Goal: Information Seeking & Learning: Learn about a topic

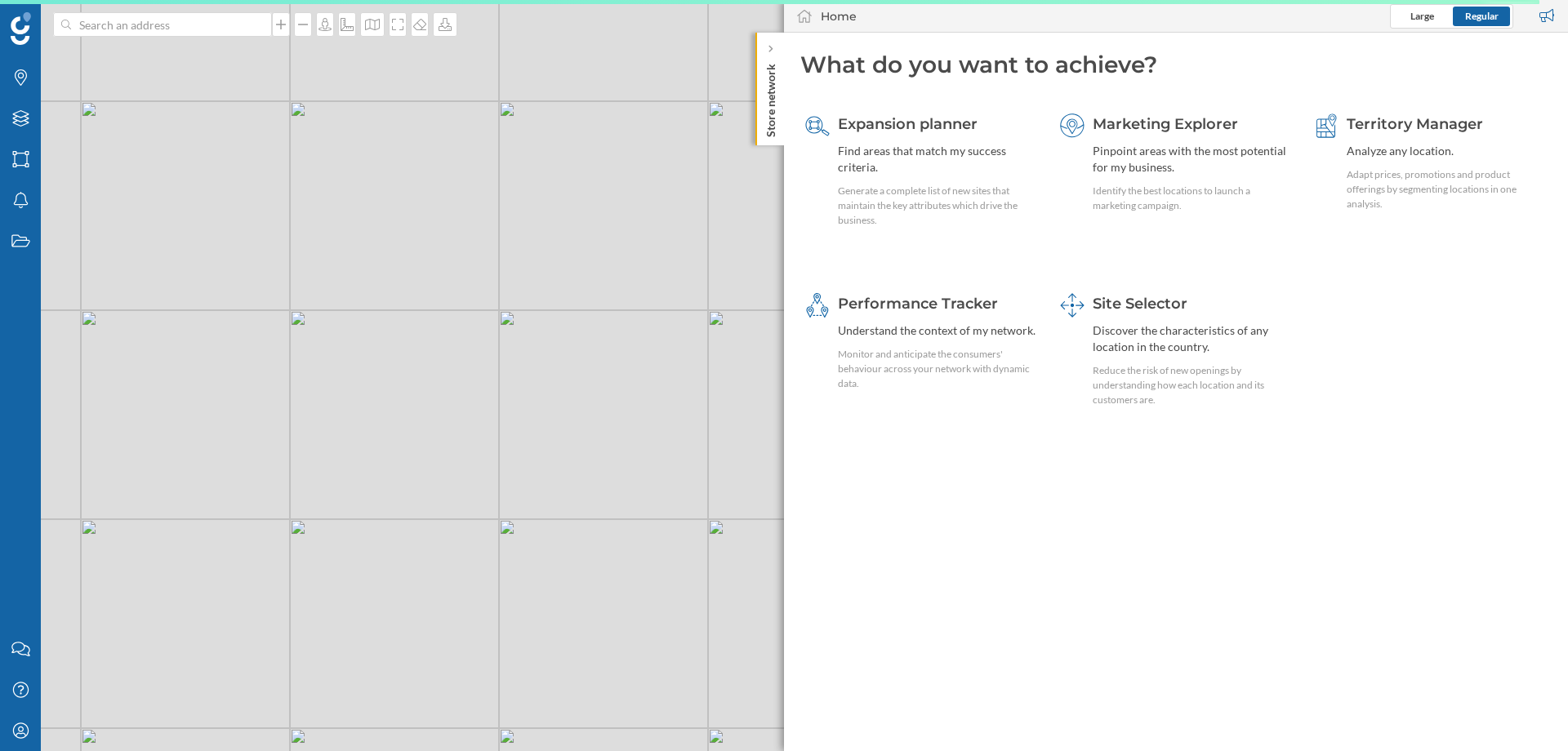
click at [758, 119] on div "Store network" at bounding box center [769, 89] width 29 height 113
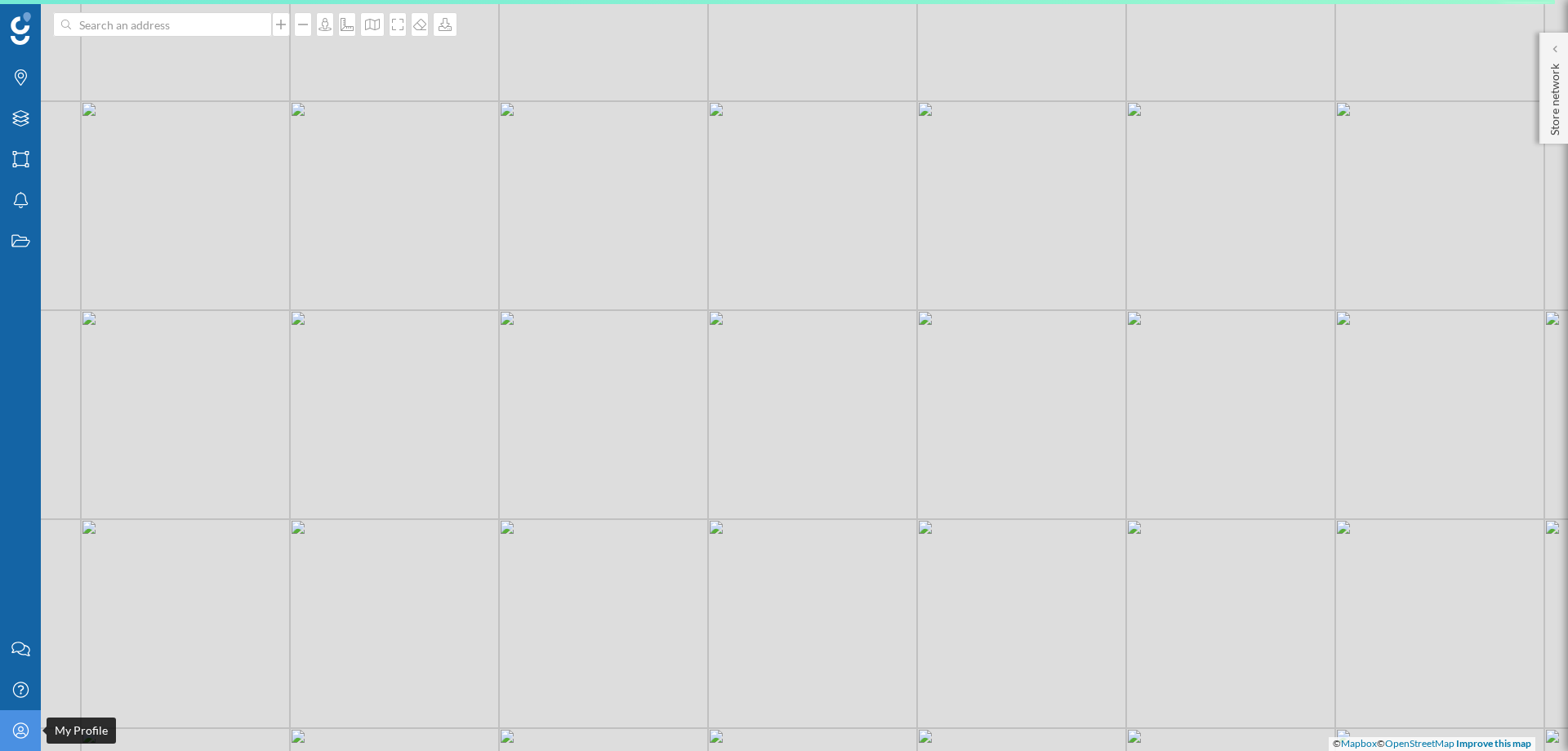
click at [25, 730] on icon "My Profile" at bounding box center [21, 731] width 21 height 16
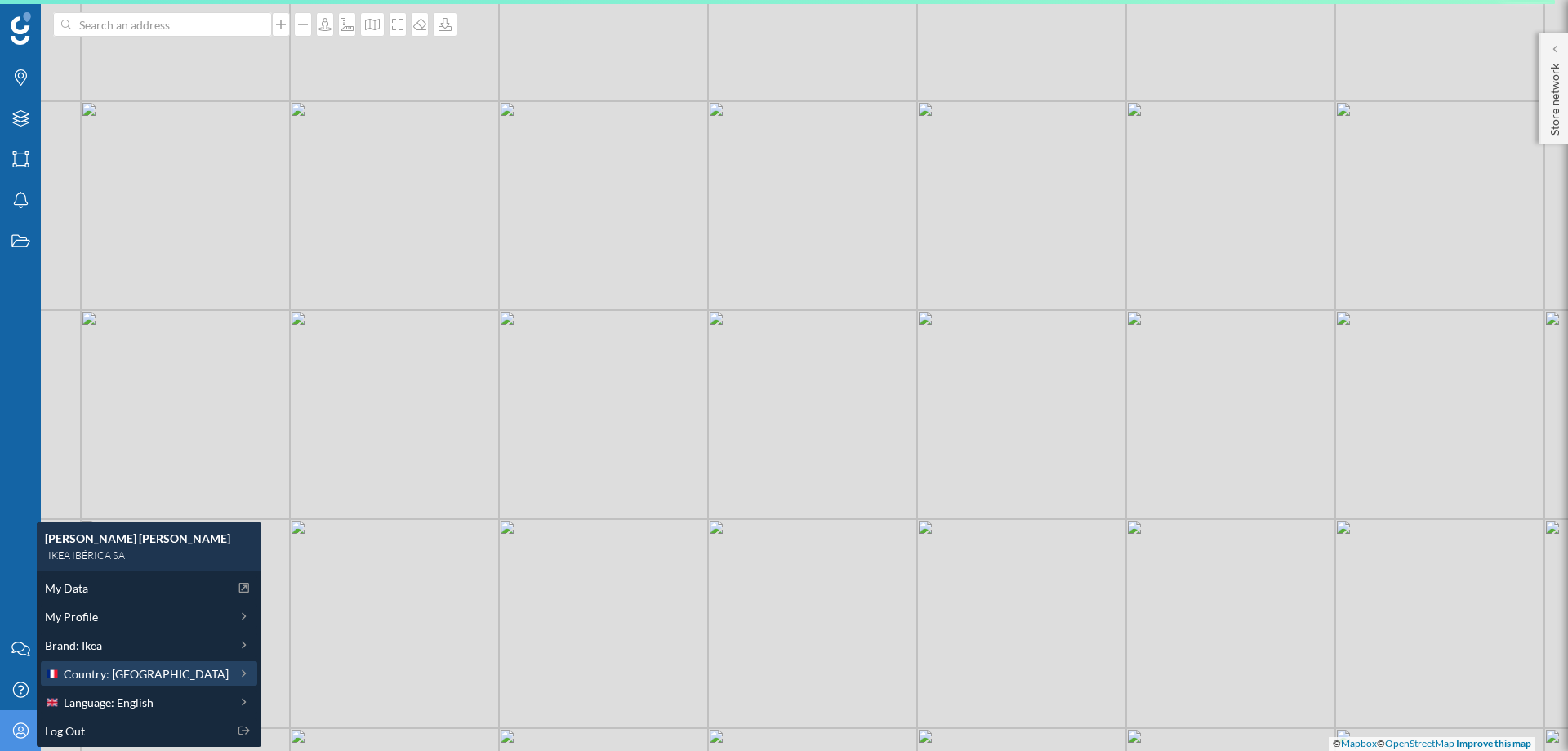
click at [126, 674] on span "Country: [GEOGRAPHIC_DATA]" at bounding box center [146, 674] width 165 height 17
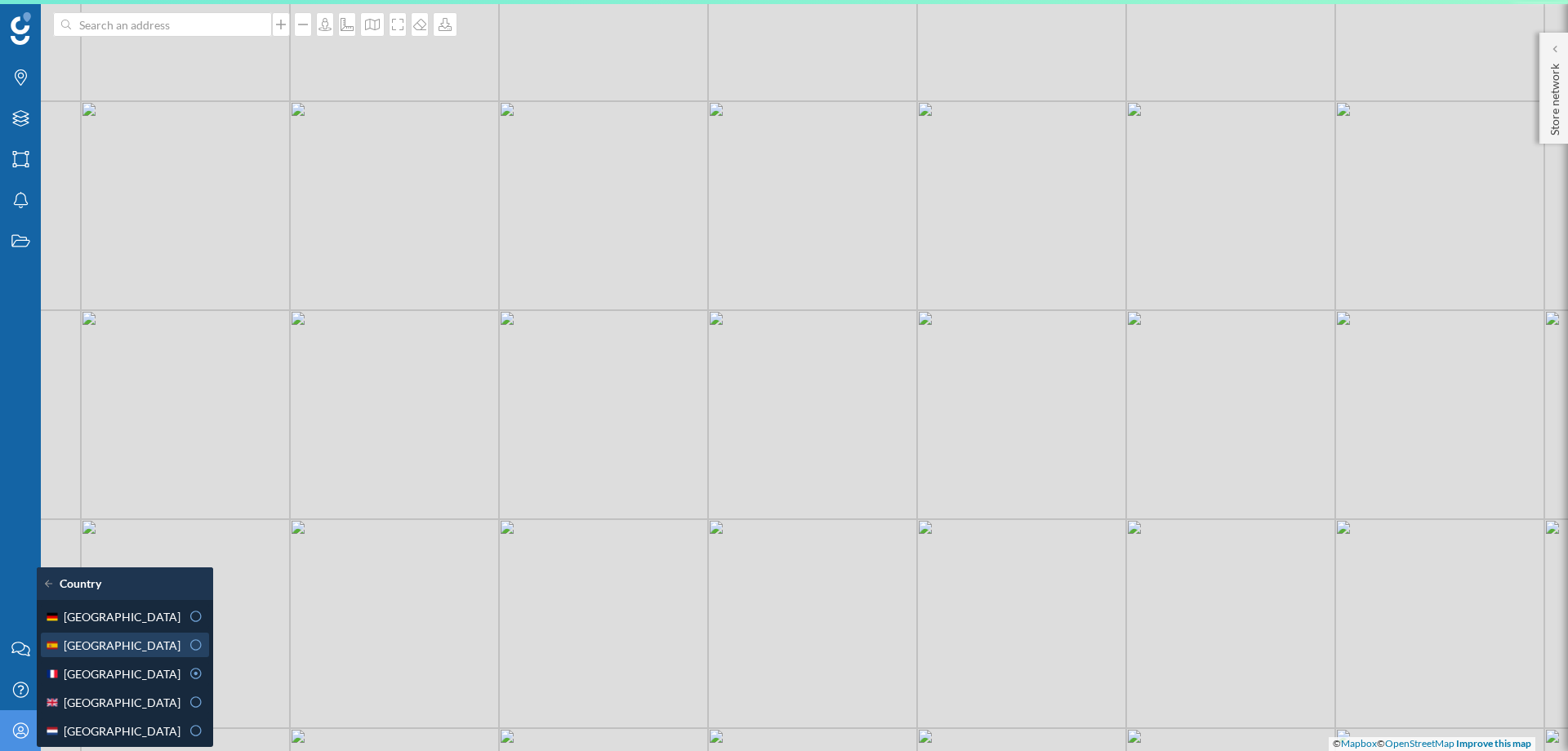
click at [117, 651] on div "[GEOGRAPHIC_DATA]" at bounding box center [112, 645] width 135 height 17
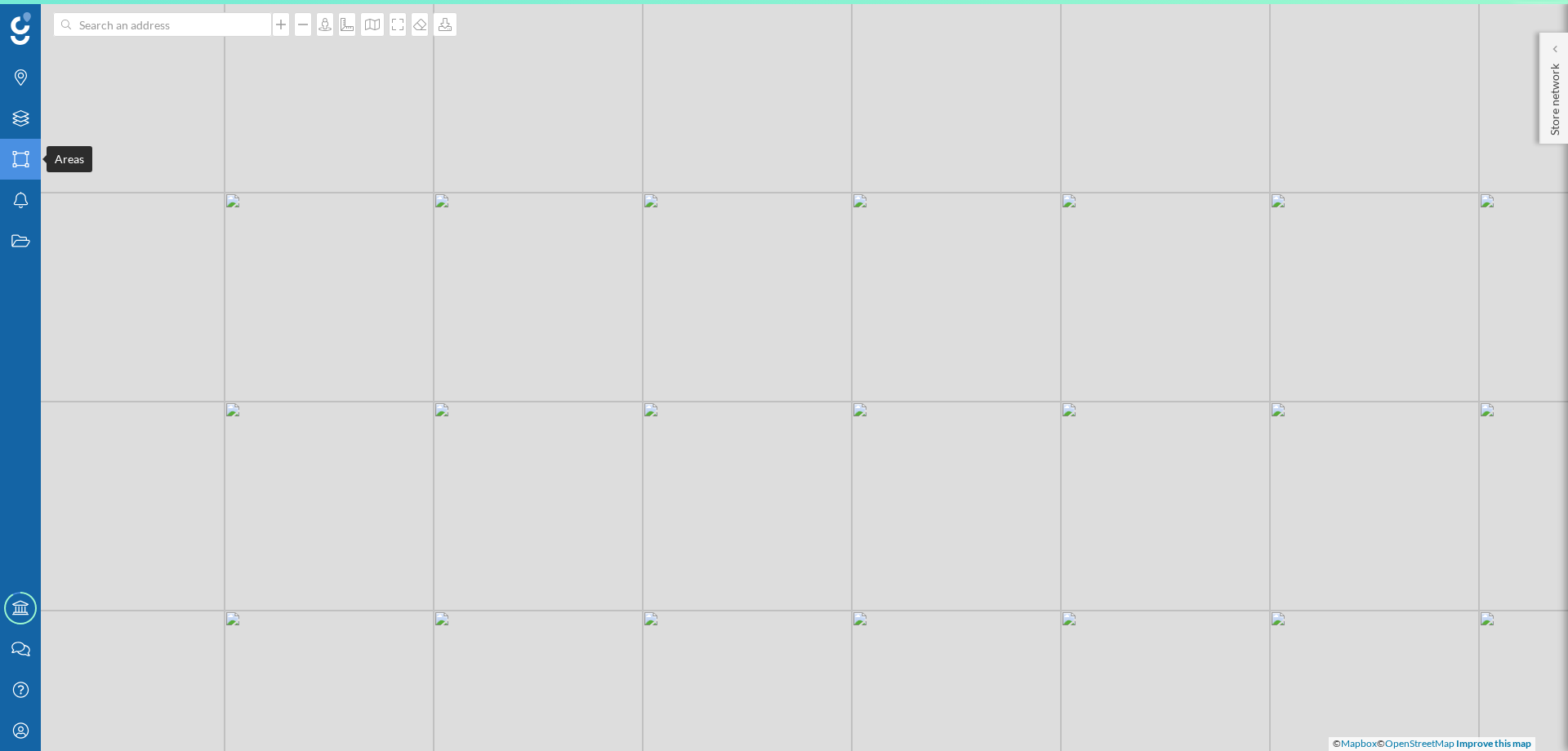
click at [37, 163] on div "Areas" at bounding box center [21, 159] width 41 height 41
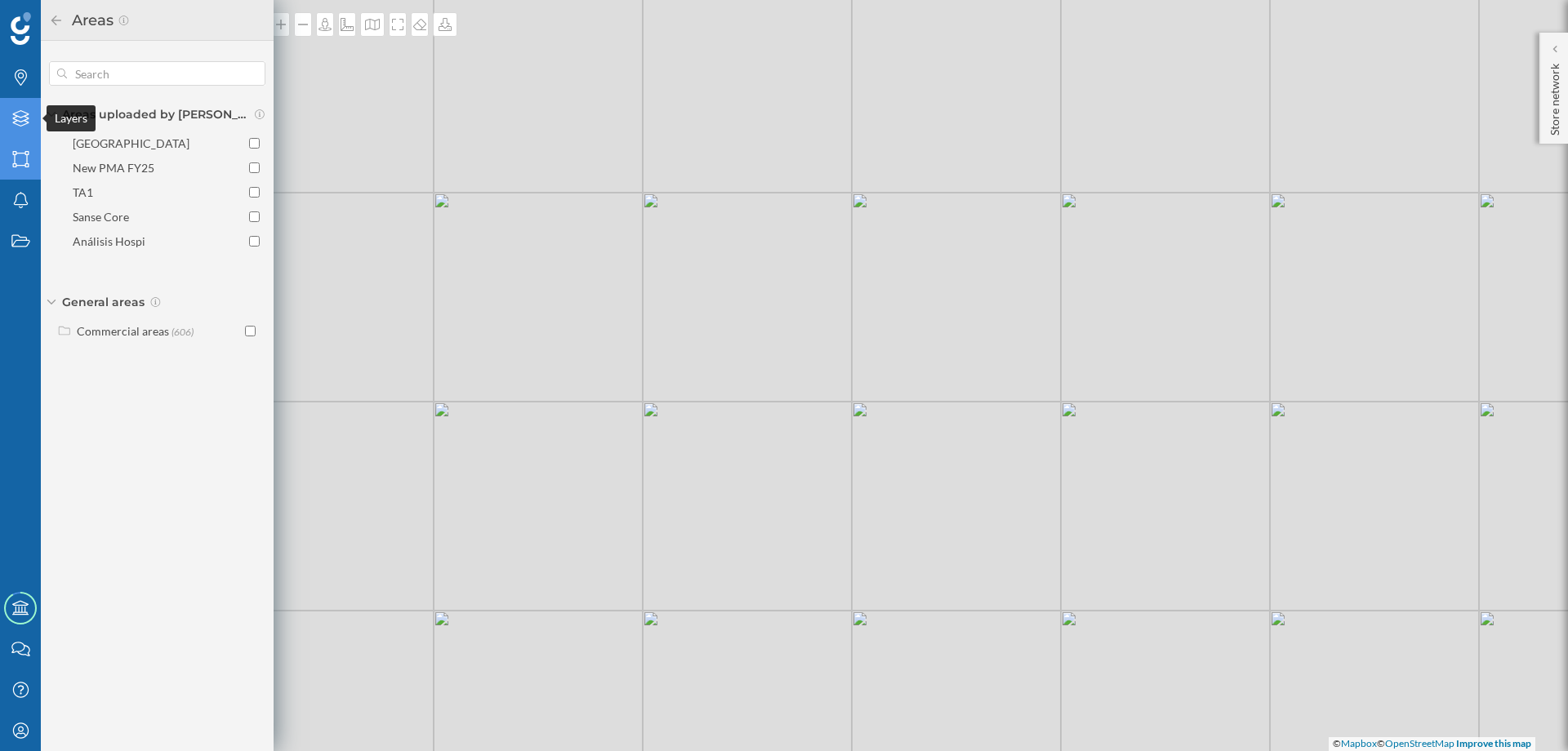
click at [16, 123] on icon "Layers" at bounding box center [21, 119] width 21 height 16
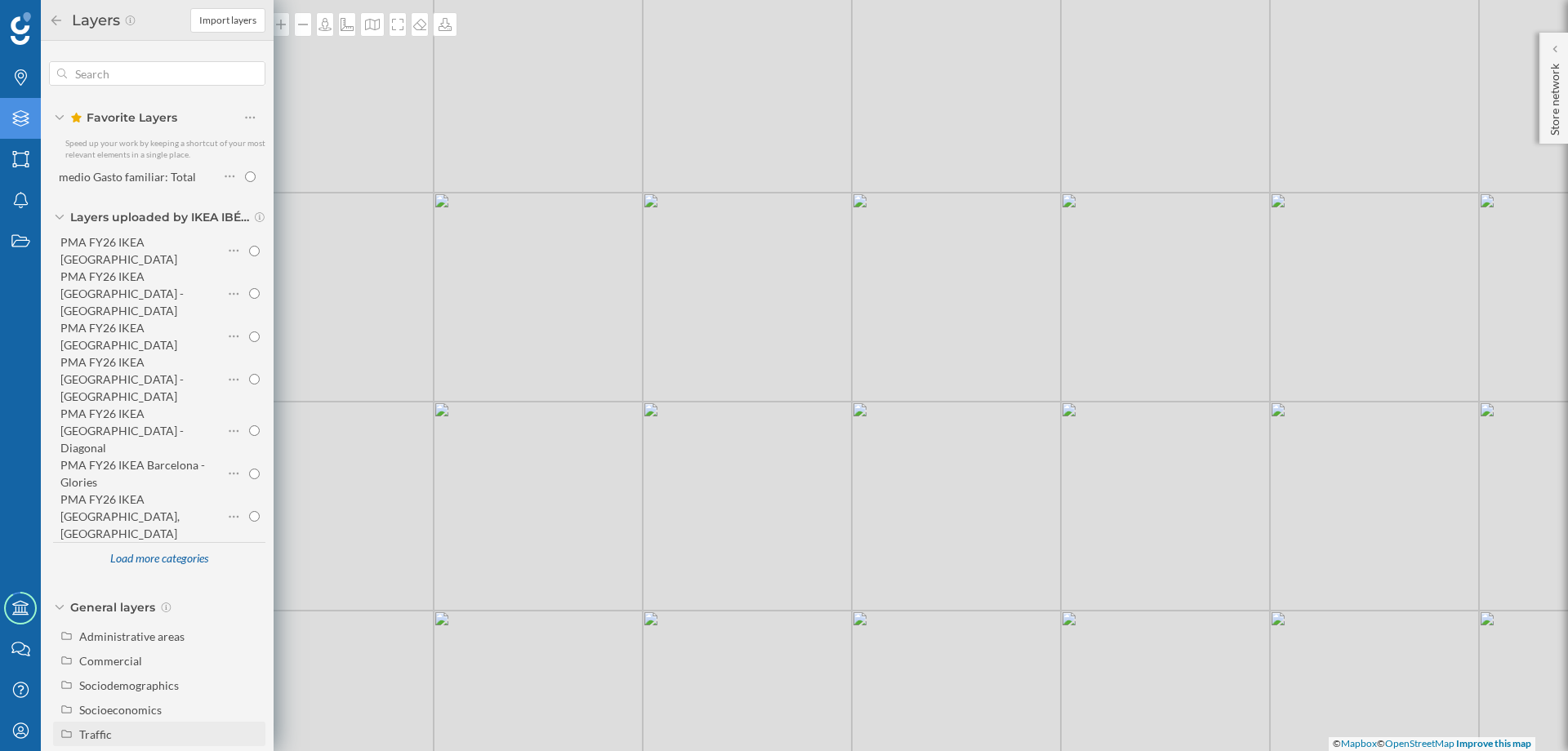
click at [89, 728] on div "Traffic" at bounding box center [96, 735] width 33 height 14
radio input "true"
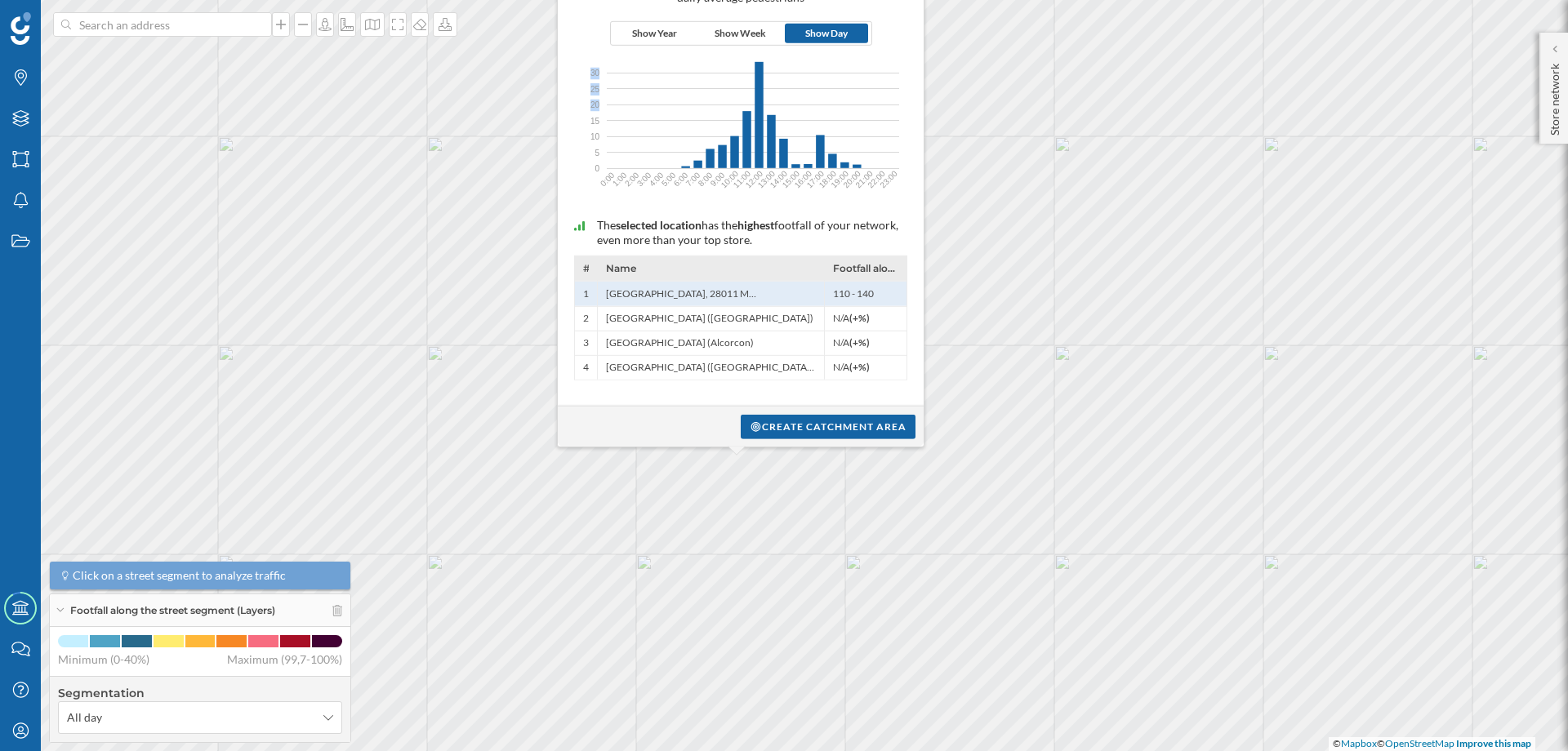
drag, startPoint x: 584, startPoint y: 115, endPoint x: 643, endPoint y: 45, distance: 91.5
click at [638, 50] on icon "30 30 25 25 20 20 15 15 10 10 5 5 0 0 0:00 1:00 2:00 3:00 4:00 5:00 6:00 7:00 8…" at bounding box center [741, 119] width 350 height 147
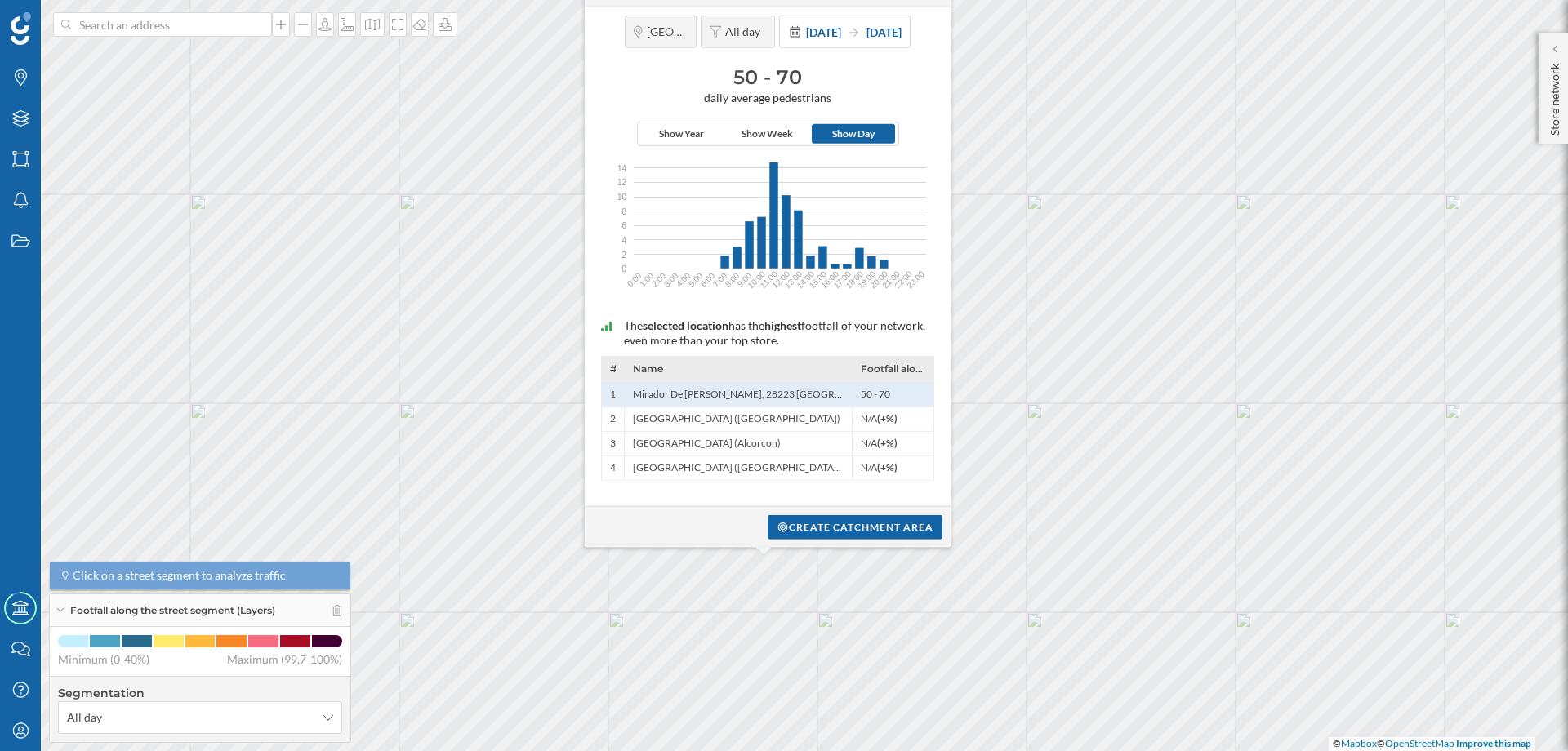
click at [866, 27] on span "[DATE]" at bounding box center [884, 31] width 35 height 14
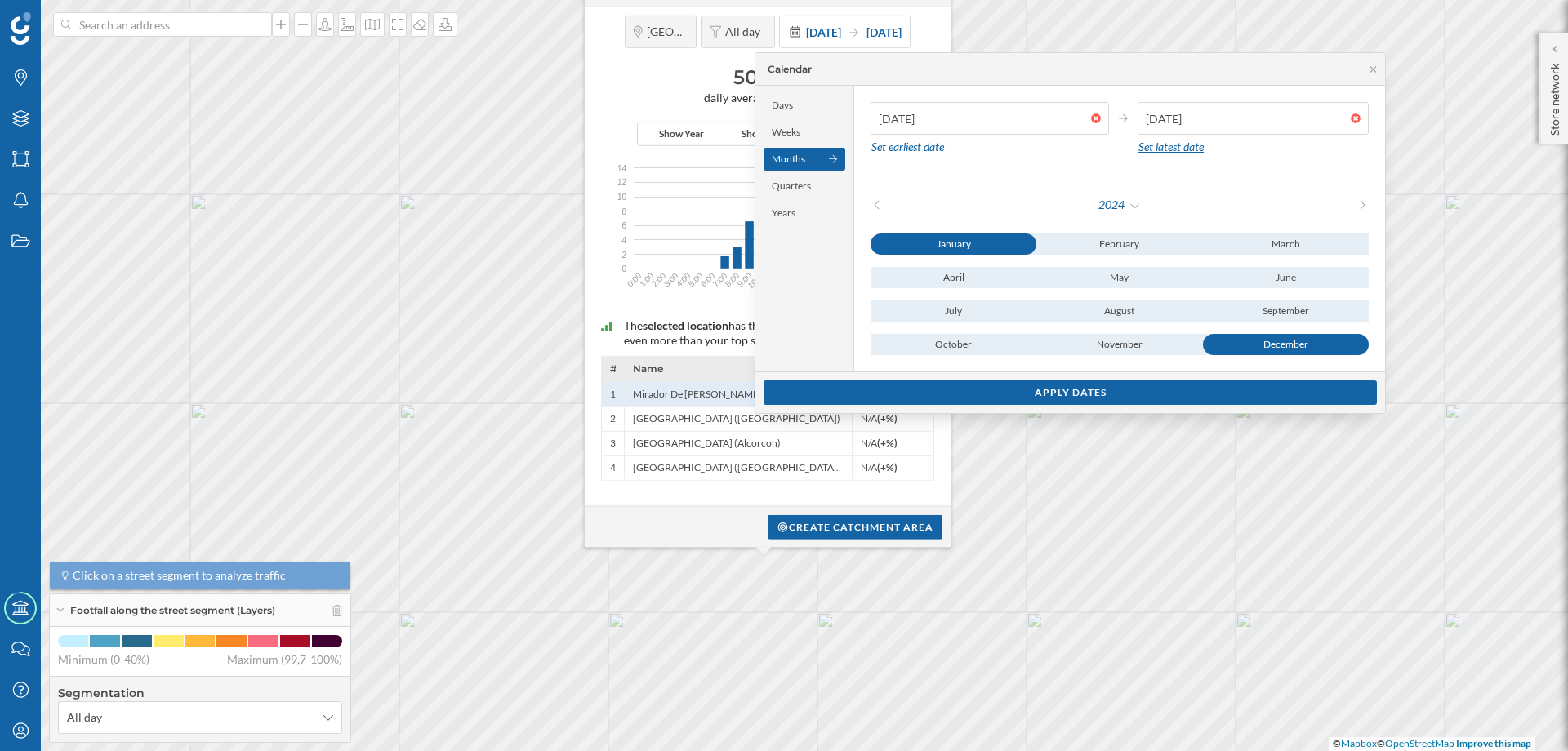
click at [1148, 151] on div "Set latest date" at bounding box center [1171, 147] width 67 height 25
type input "[DATE]"
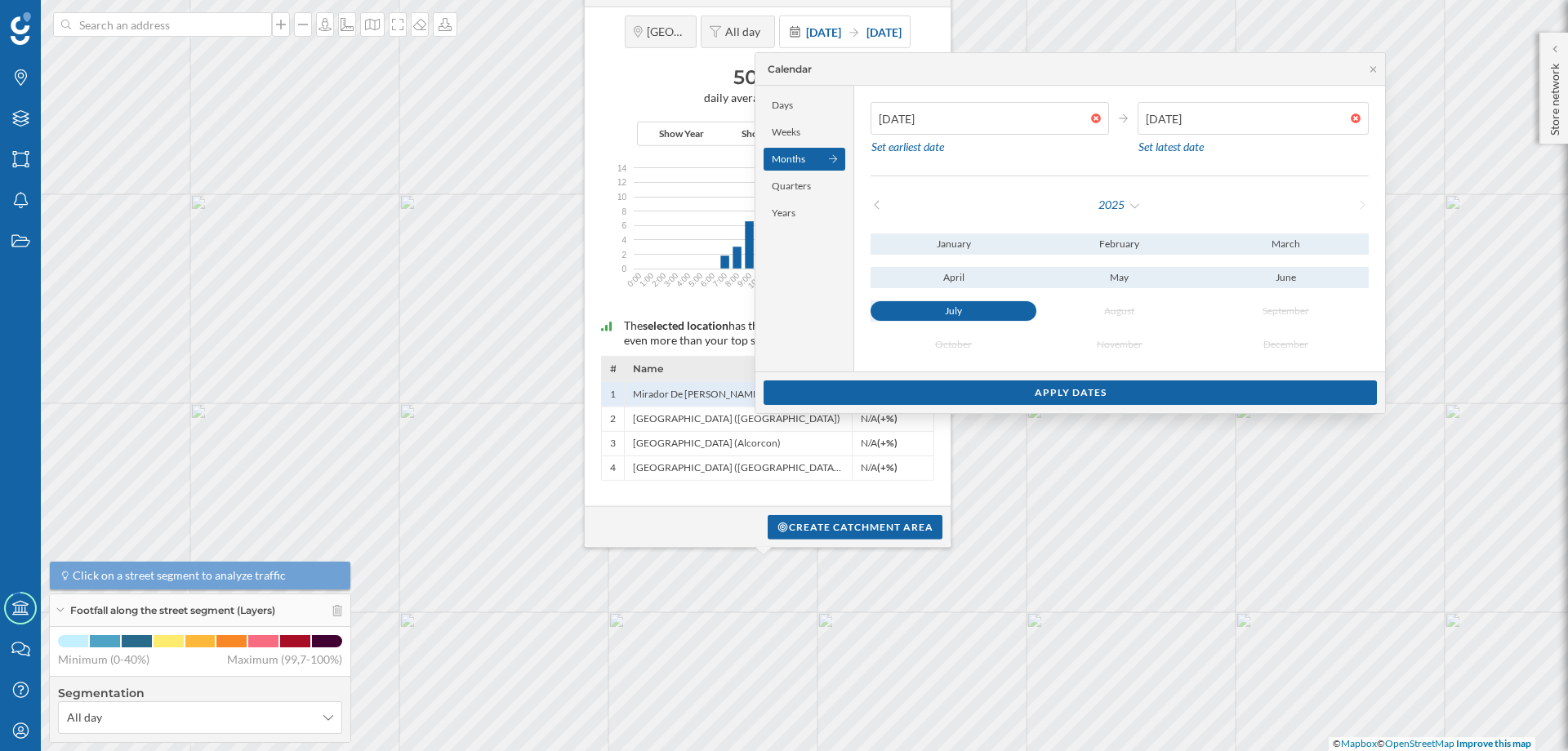
click at [965, 314] on div "July" at bounding box center [953, 312] width 166 height 20
click at [1096, 115] on div at bounding box center [1101, 119] width 18 height 10
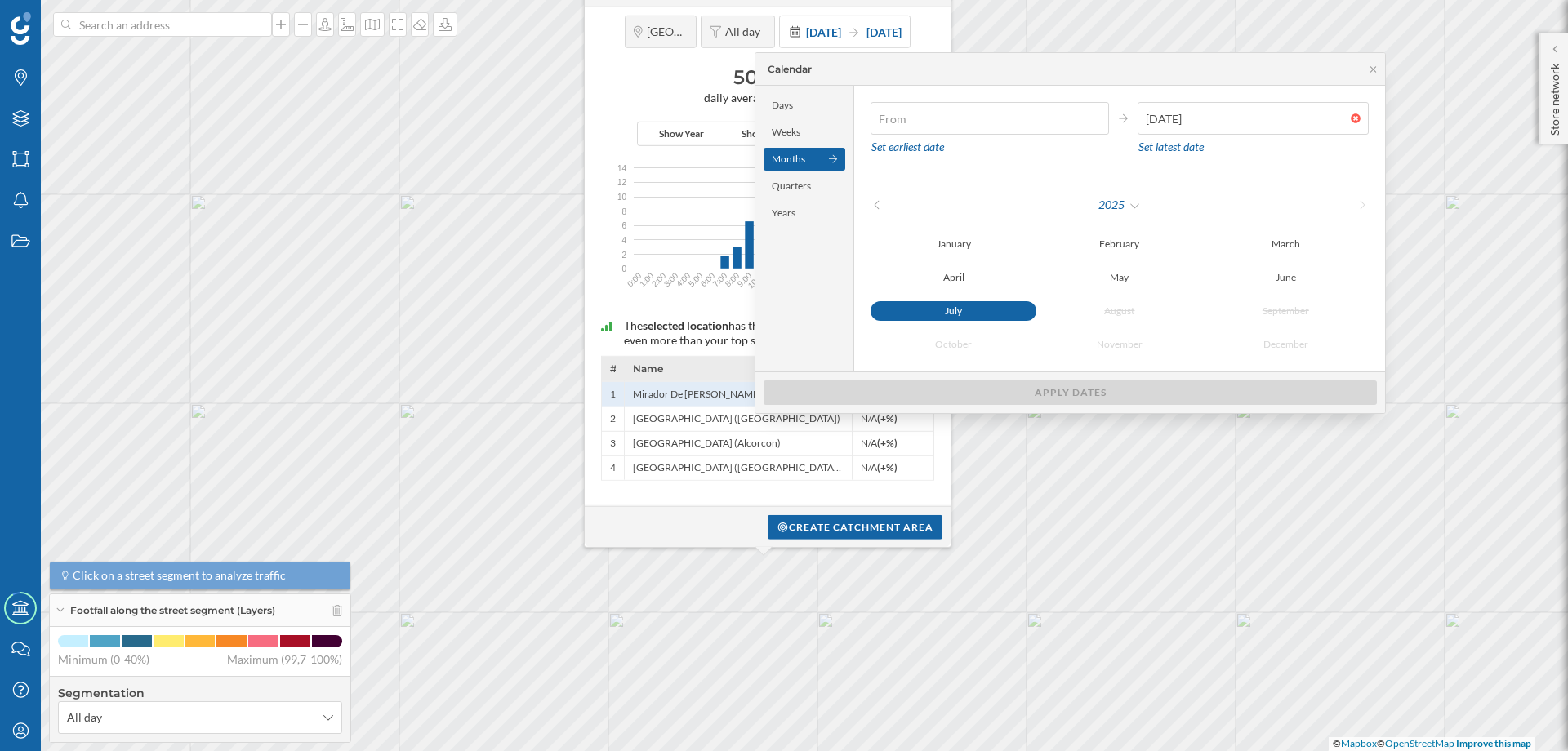
type input "[DATE]"
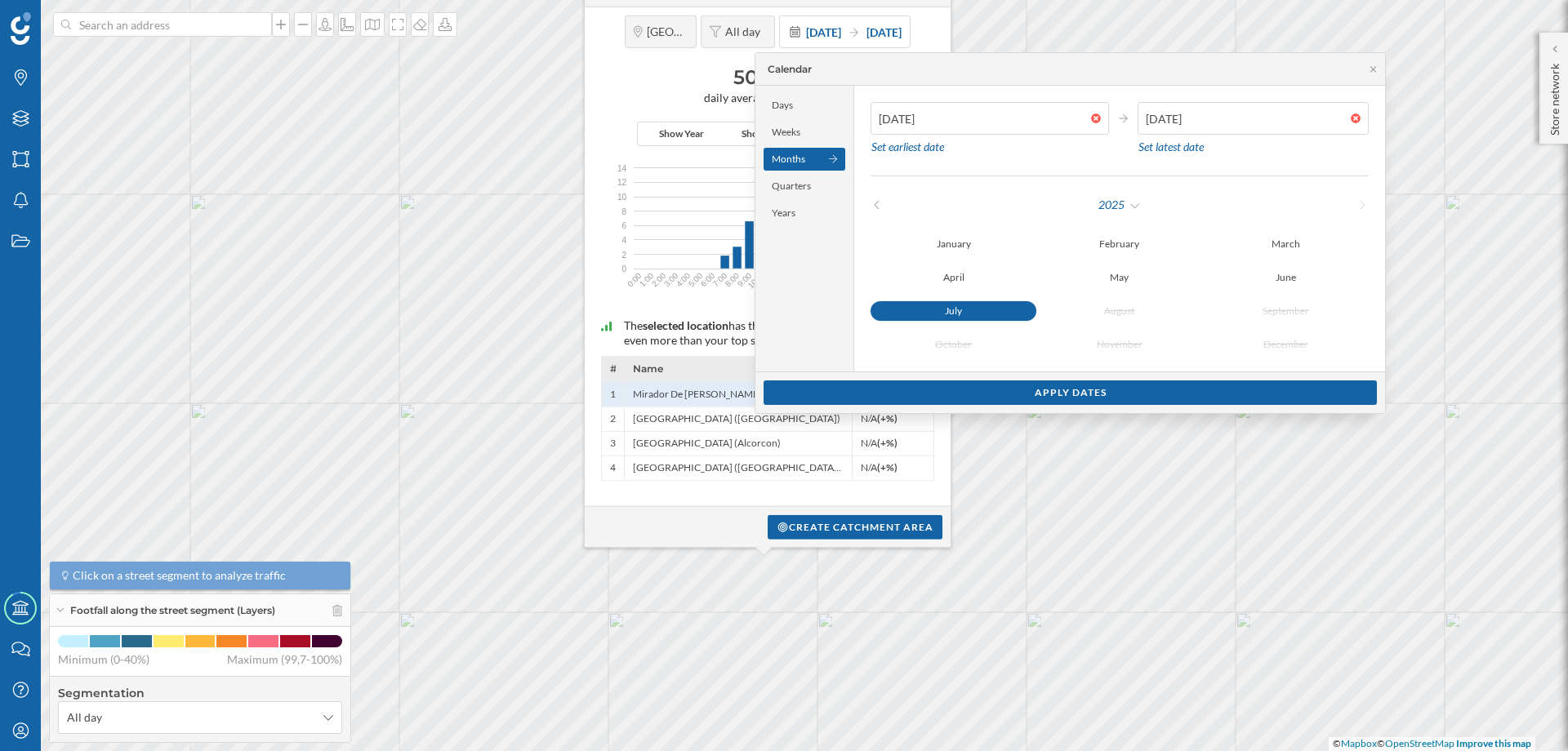
click at [969, 308] on div "July" at bounding box center [953, 312] width 166 height 20
click at [1065, 389] on div "Apply dates" at bounding box center [1070, 392] width 613 height 25
